Goal: Information Seeking & Learning: Understand process/instructions

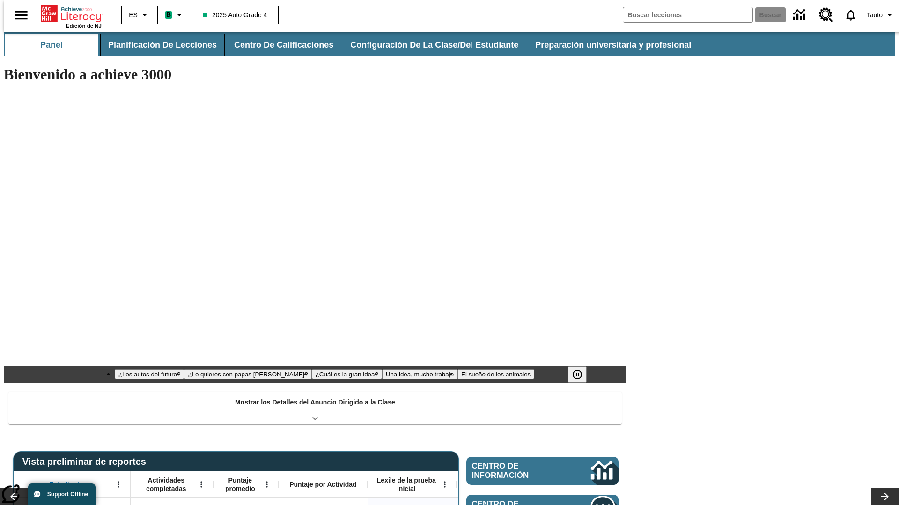
click at [157, 45] on button "Planificación de lecciones" at bounding box center [162, 45] width 124 height 22
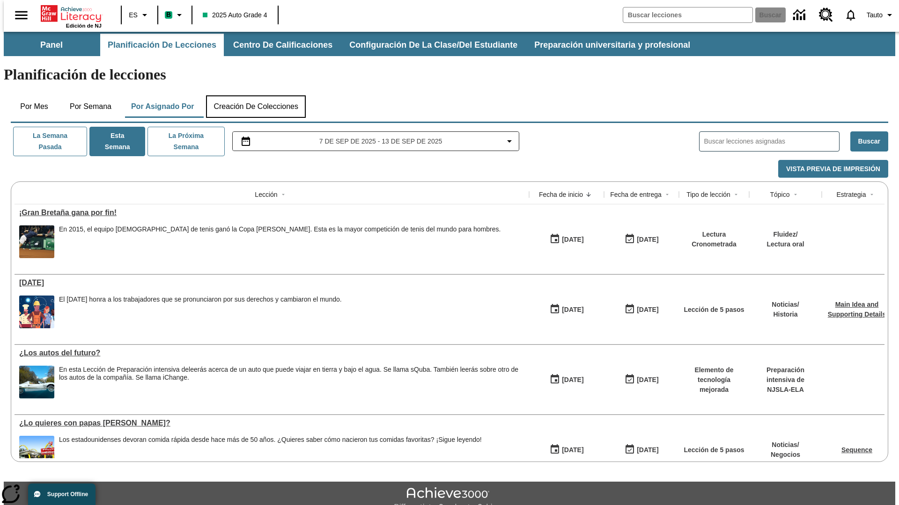
click at [256, 95] on button "Creación de colecciones" at bounding box center [256, 106] width 100 height 22
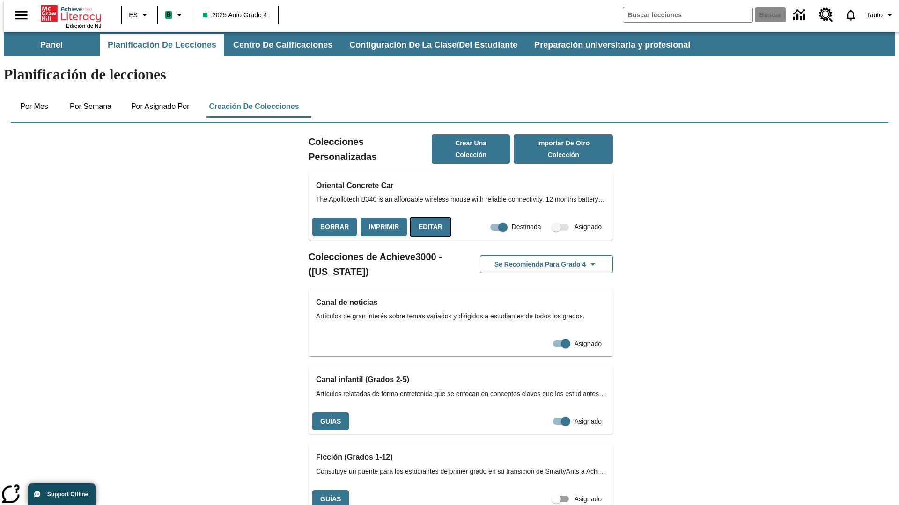
click at [427, 218] on button "Editar" at bounding box center [430, 227] width 40 height 18
